Goal: Navigation & Orientation: Go to known website

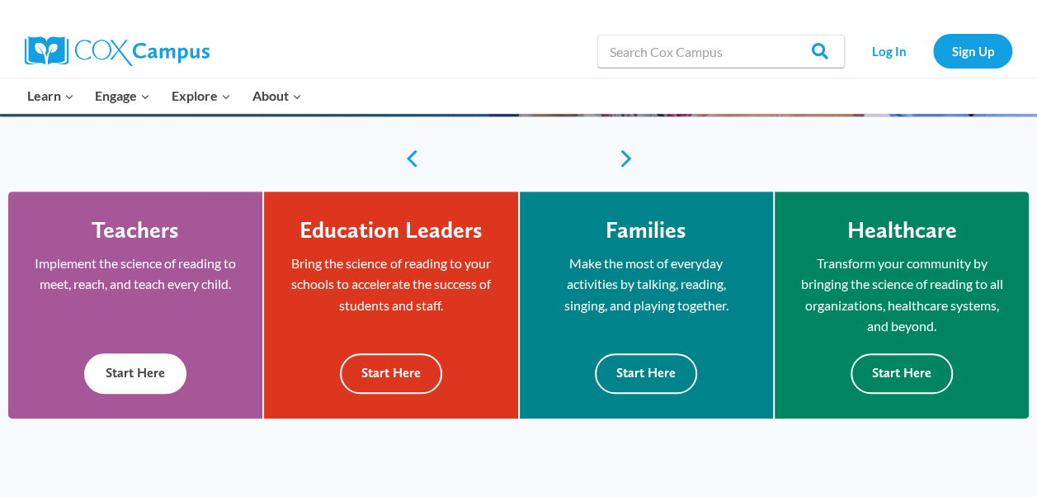
click at [145, 375] on button "Start Here" at bounding box center [135, 373] width 102 height 40
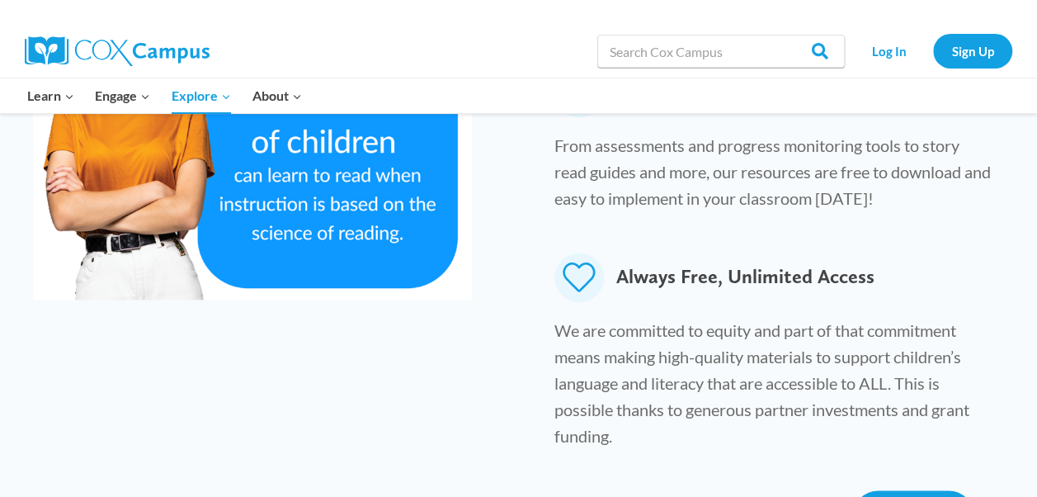
scroll to position [817, 0]
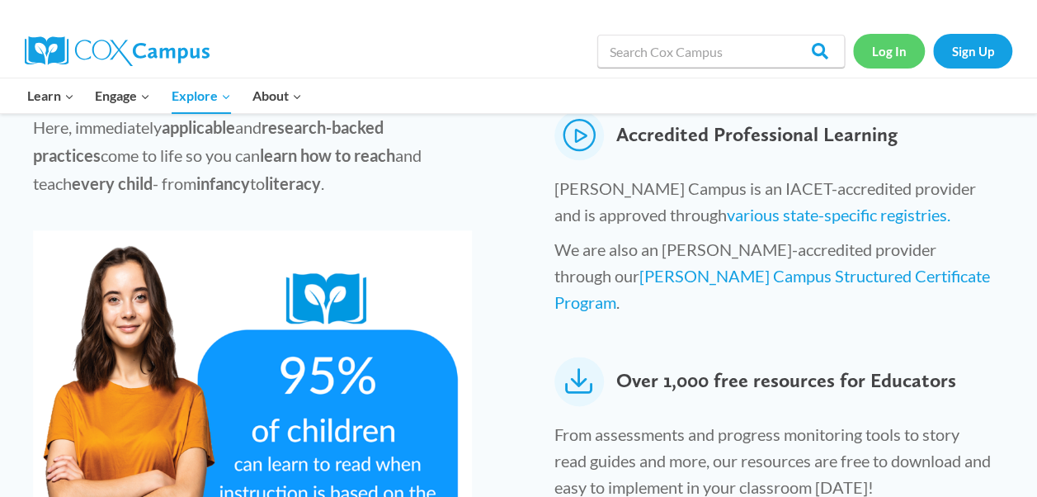
click at [883, 51] on link "Log In" at bounding box center [889, 51] width 72 height 34
